Goal: Information Seeking & Learning: Learn about a topic

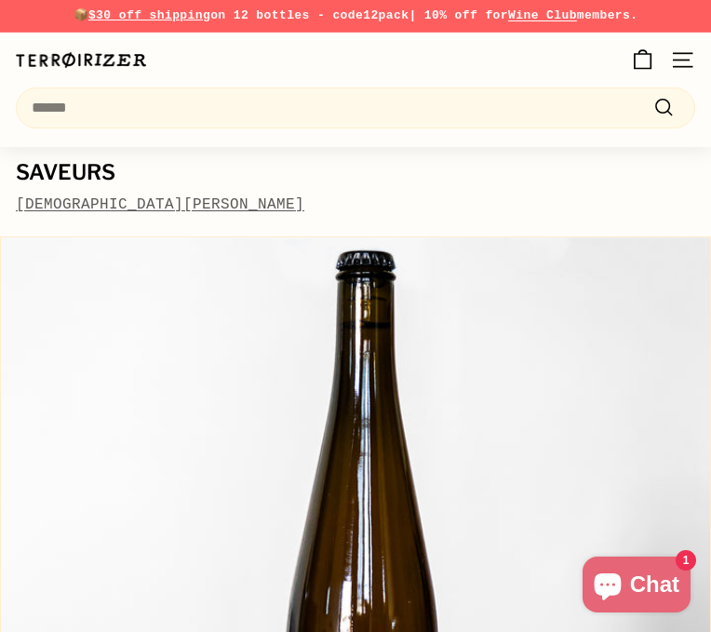
click at [551, 442] on img at bounding box center [355, 591] width 709 height 709
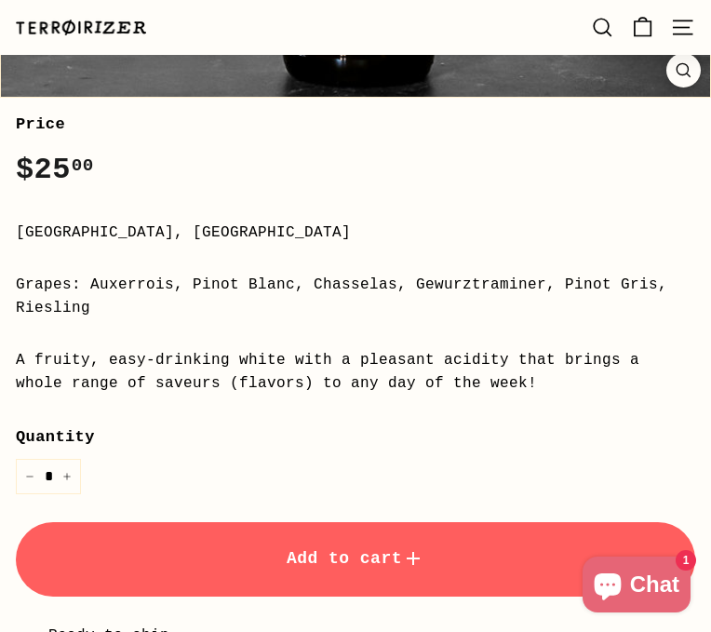
scroll to position [850, 0]
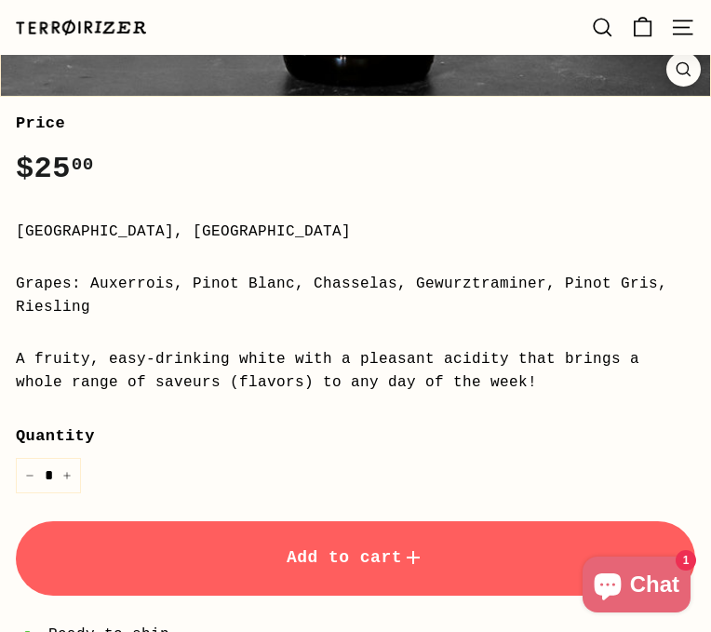
click at [595, 344] on div "Price Regular price $25 00 $25.00 / [GEOGRAPHIC_DATA], [GEOGRAPHIC_DATA] Grapes…" at bounding box center [355, 448] width 679 height 674
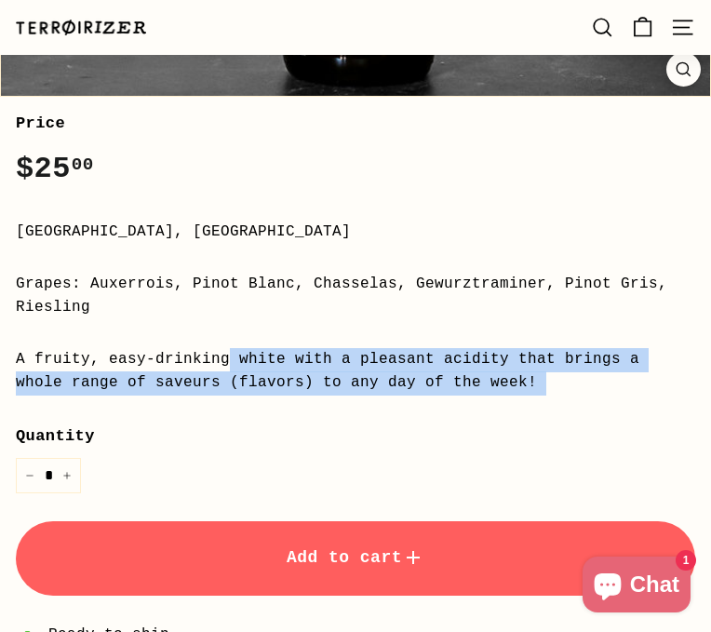
drag, startPoint x: 547, startPoint y: 401, endPoint x: 7, endPoint y: 355, distance: 541.5
click at [7, 355] on div "Saveurs [DEMOGRAPHIC_DATA][PERSON_NAME] Price Regular price $25 00 $25.00 / [GE…" at bounding box center [348, 455] width 694 height 716
copy div "A fruity, easy-drinking white with a pleasant acidity that brings a whole range…"
drag, startPoint x: 172, startPoint y: 313, endPoint x: 88, endPoint y: 290, distance: 86.7
click at [88, 290] on div "Grapes: Auxerrois, Pinot Blanc, Chasselas, Gewurztraminer, Pinot Gris, Riesling" at bounding box center [355, 296] width 679 height 47
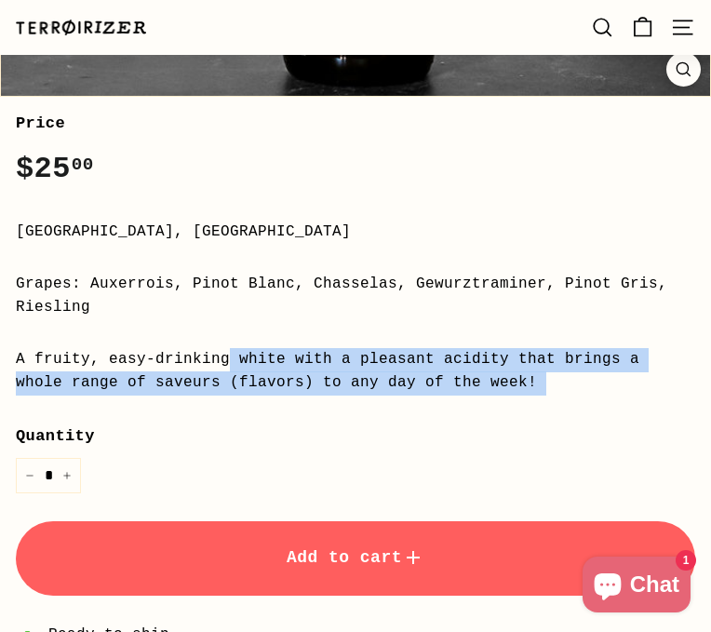
copy div "Auxerrois, Pinot Blanc, Chasselas, Gewurztraminer, Pinot Gris, Riesling"
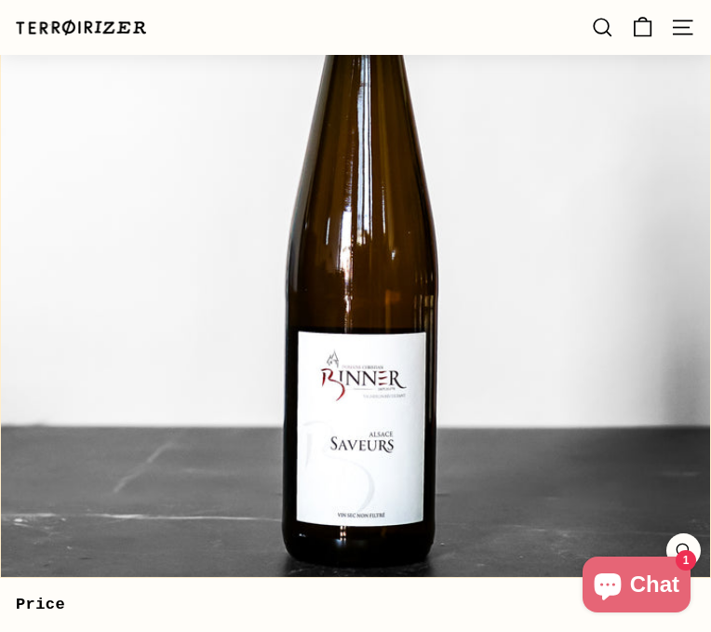
scroll to position [0, 0]
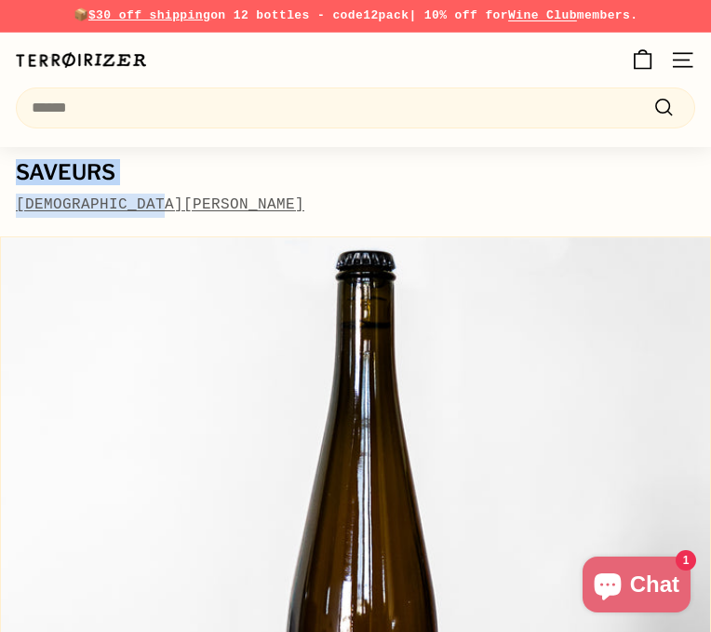
drag, startPoint x: 10, startPoint y: 166, endPoint x: 215, endPoint y: 197, distance: 207.1
copy div "Saveurs [DEMOGRAPHIC_DATA][PERSON_NAME]"
